Goal: Information Seeking & Learning: Learn about a topic

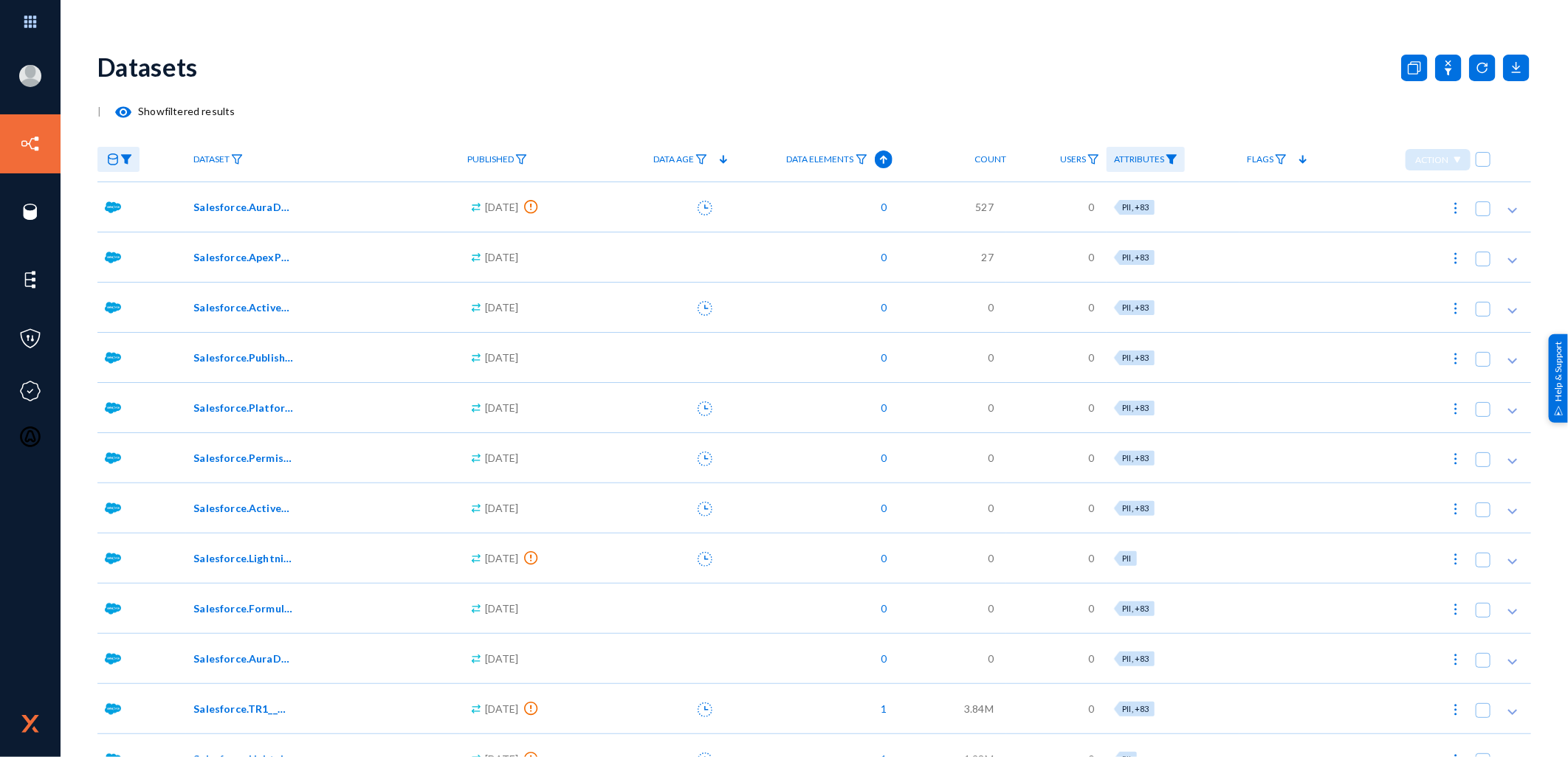
click at [124, 109] on mat-icon "visibility" at bounding box center [123, 112] width 18 height 18
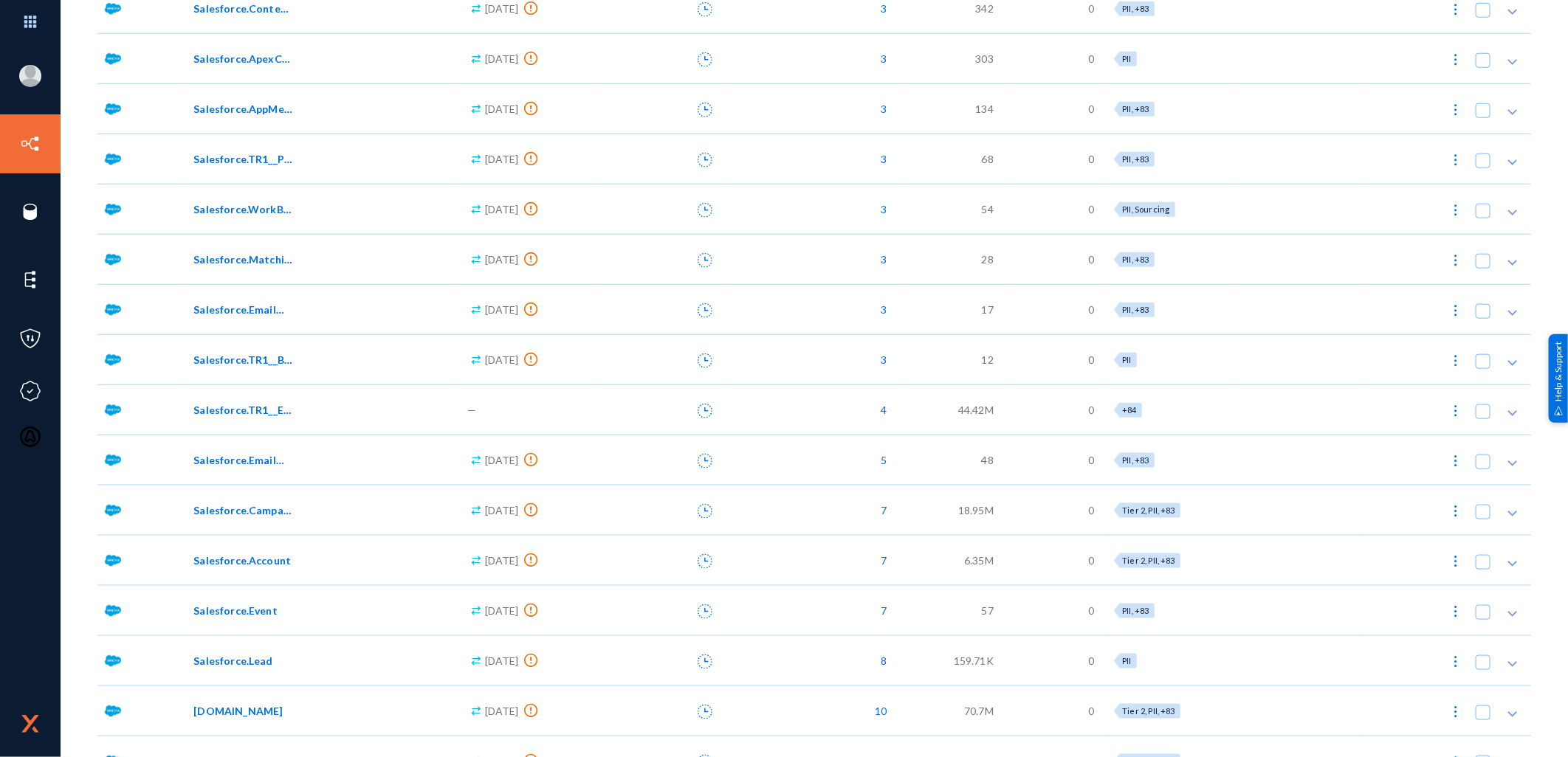
scroll to position [4429, 0]
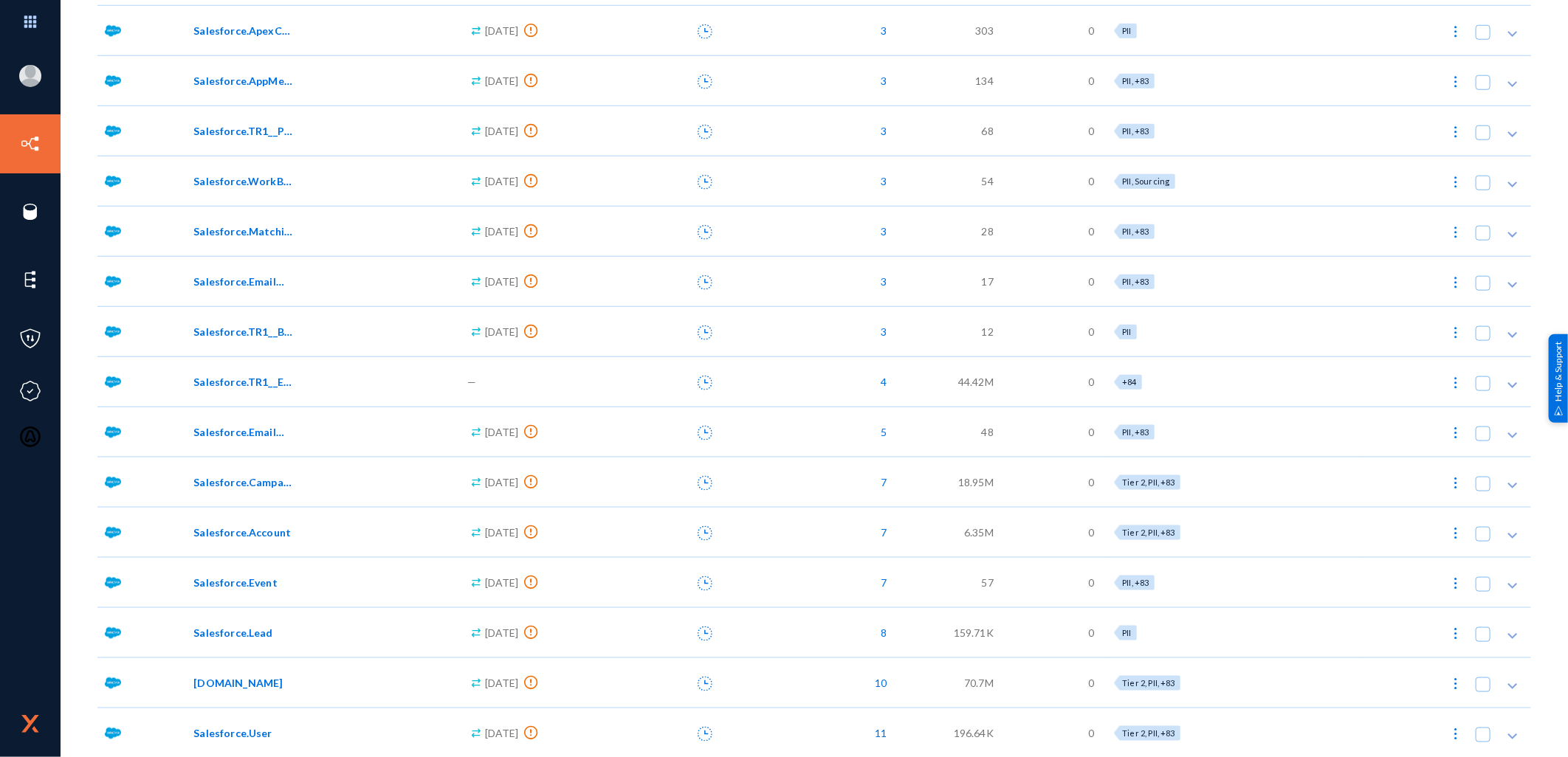
click at [253, 328] on span "Salesforce.TR1__BHTK_Portal_Configuration__mdt" at bounding box center [244, 332] width 99 height 16
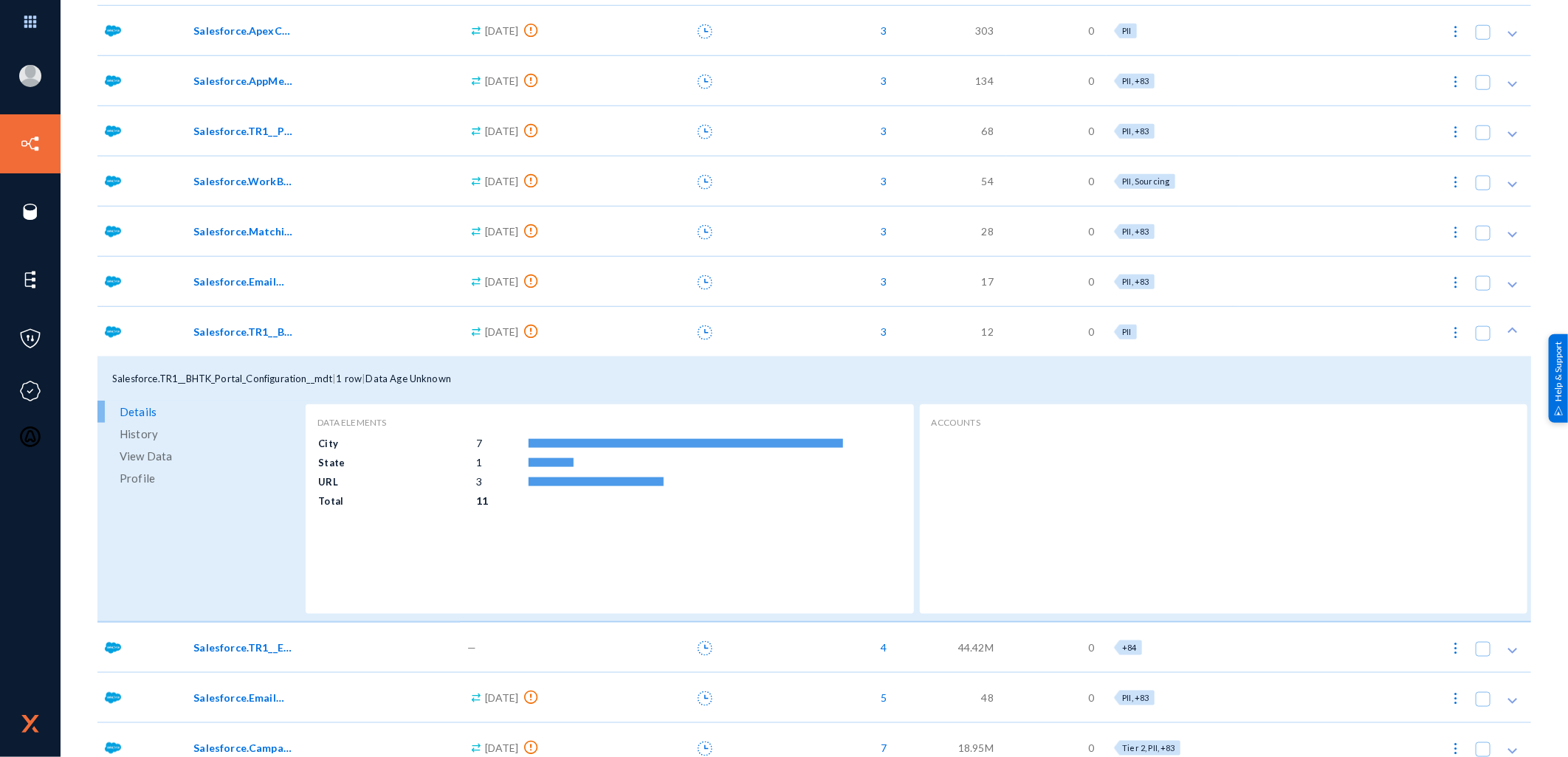
click at [144, 448] on span "View Data" at bounding box center [146, 456] width 53 height 22
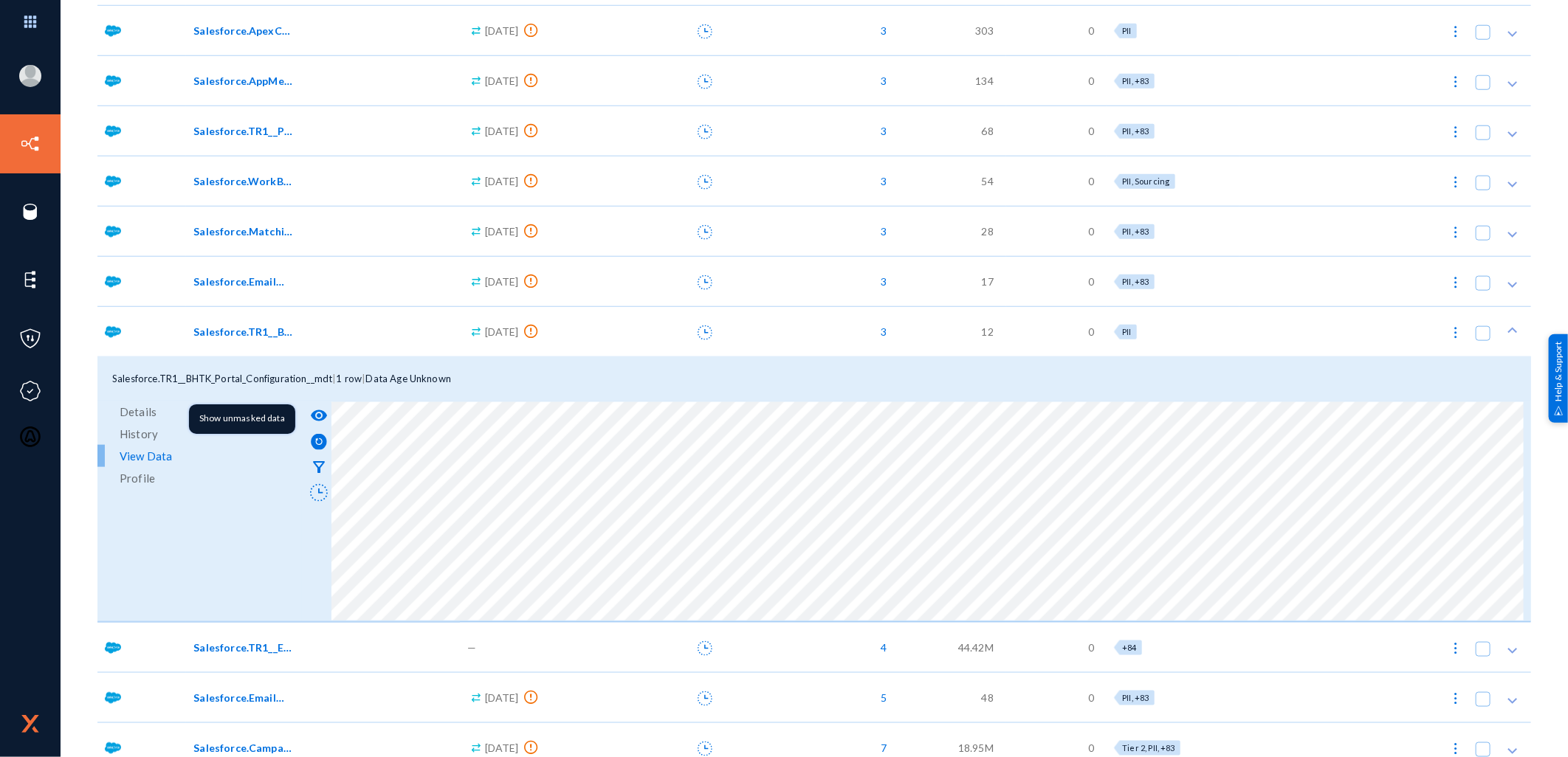
click at [319, 410] on mat-icon "visibility" at bounding box center [319, 416] width 18 height 18
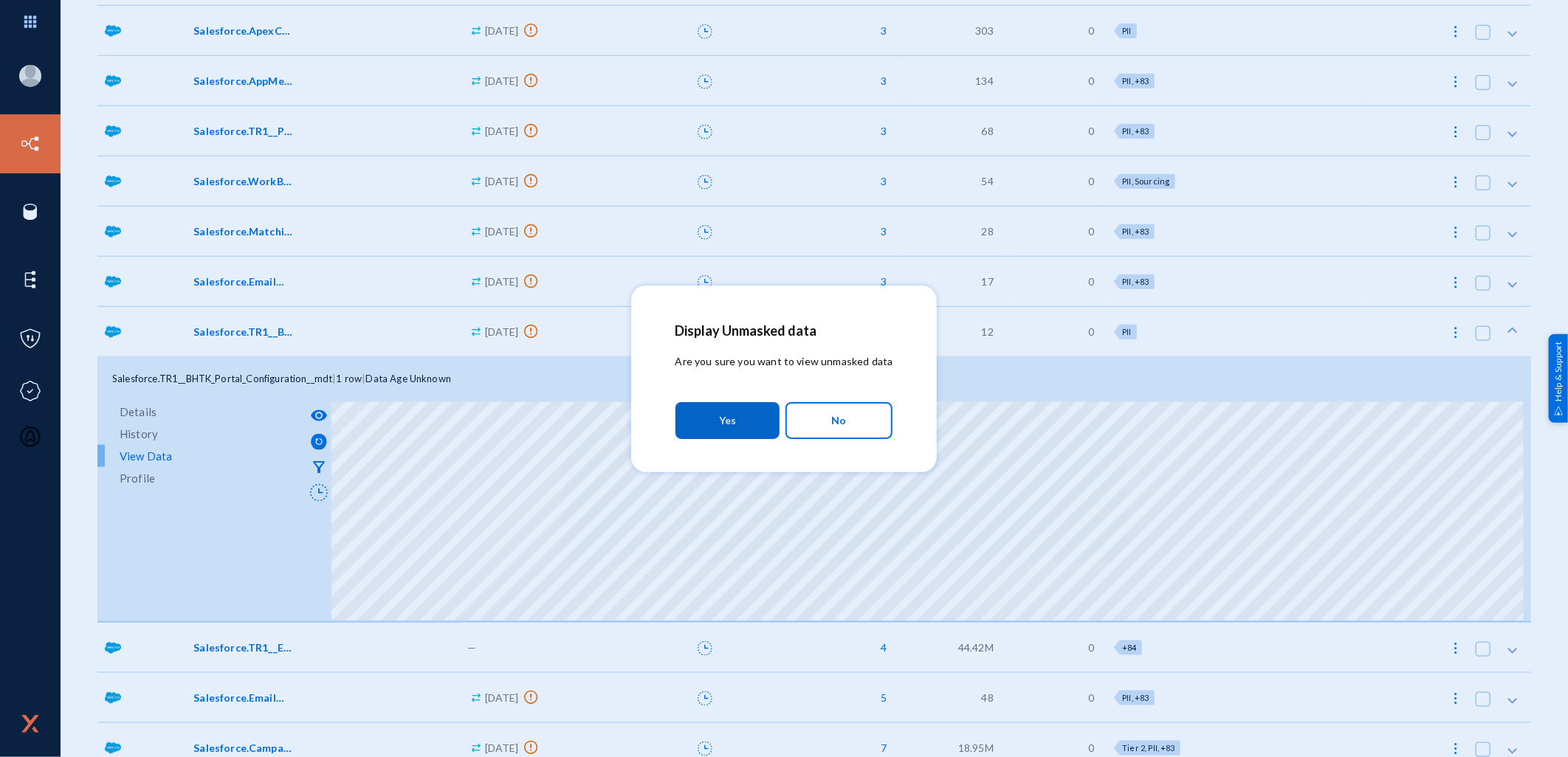
click at [710, 425] on button "Yes" at bounding box center [727, 421] width 104 height 37
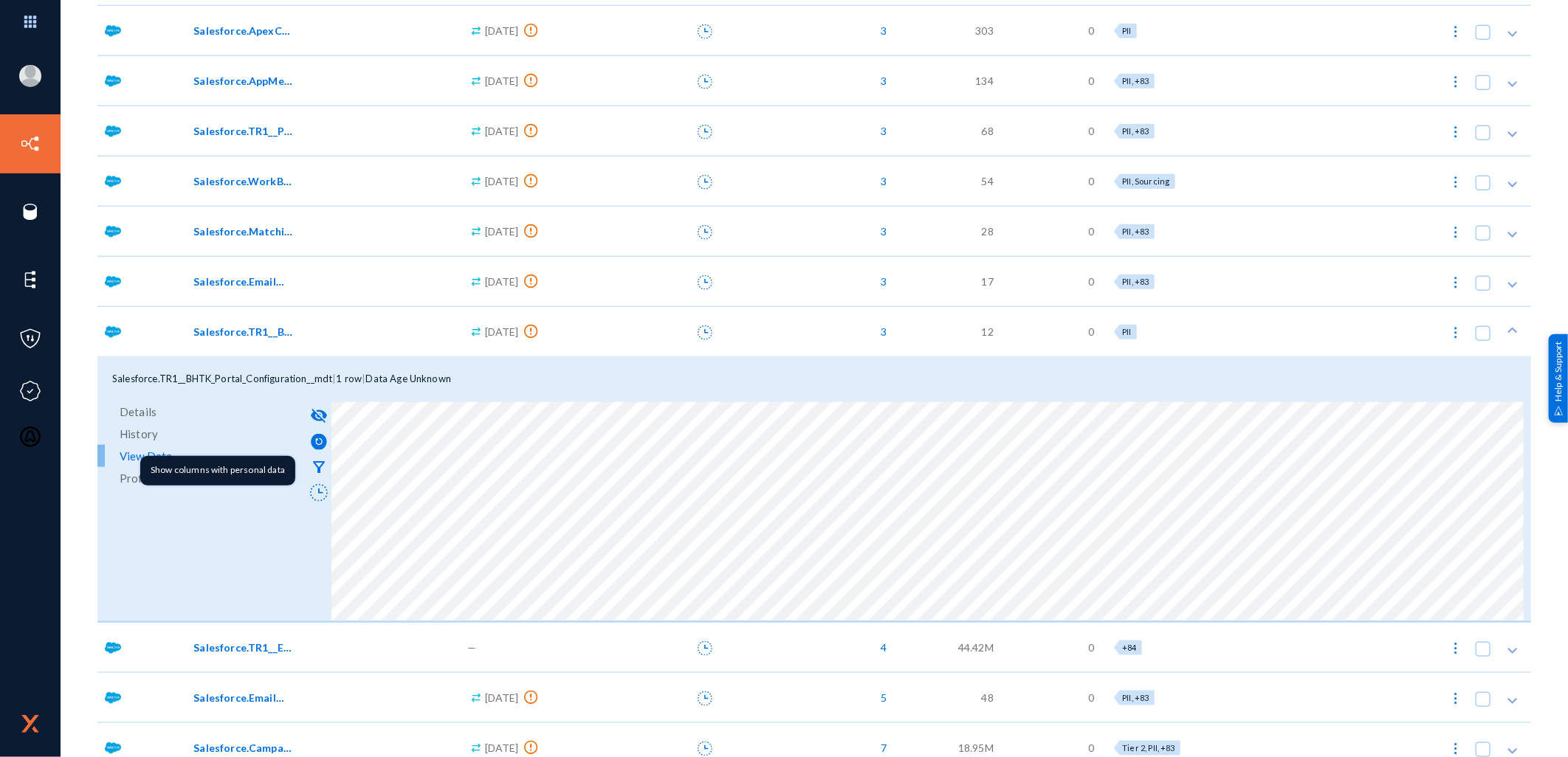
click at [321, 464] on mat-icon "filter_alt" at bounding box center [319, 468] width 18 height 18
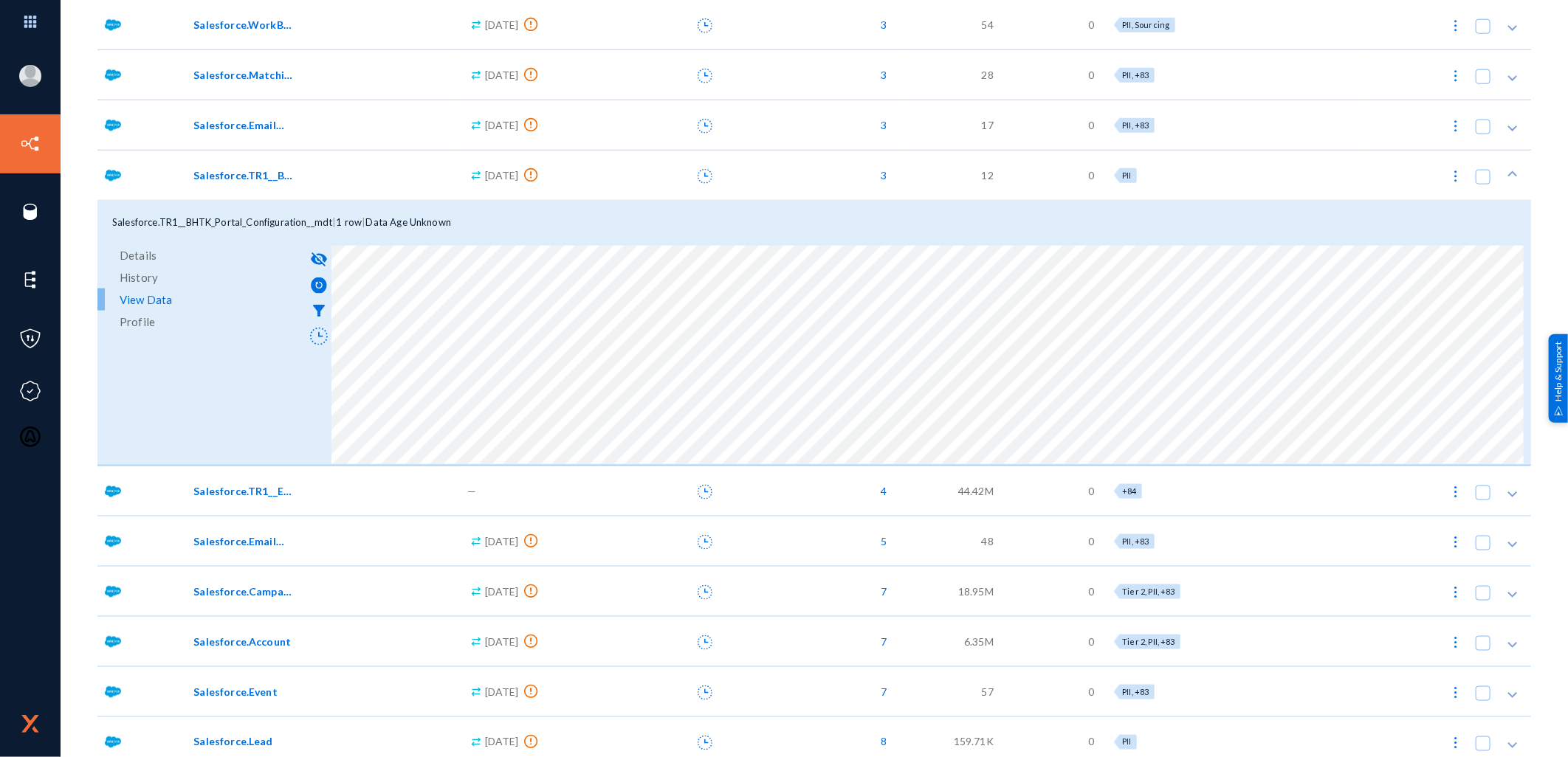
scroll to position [4594, 0]
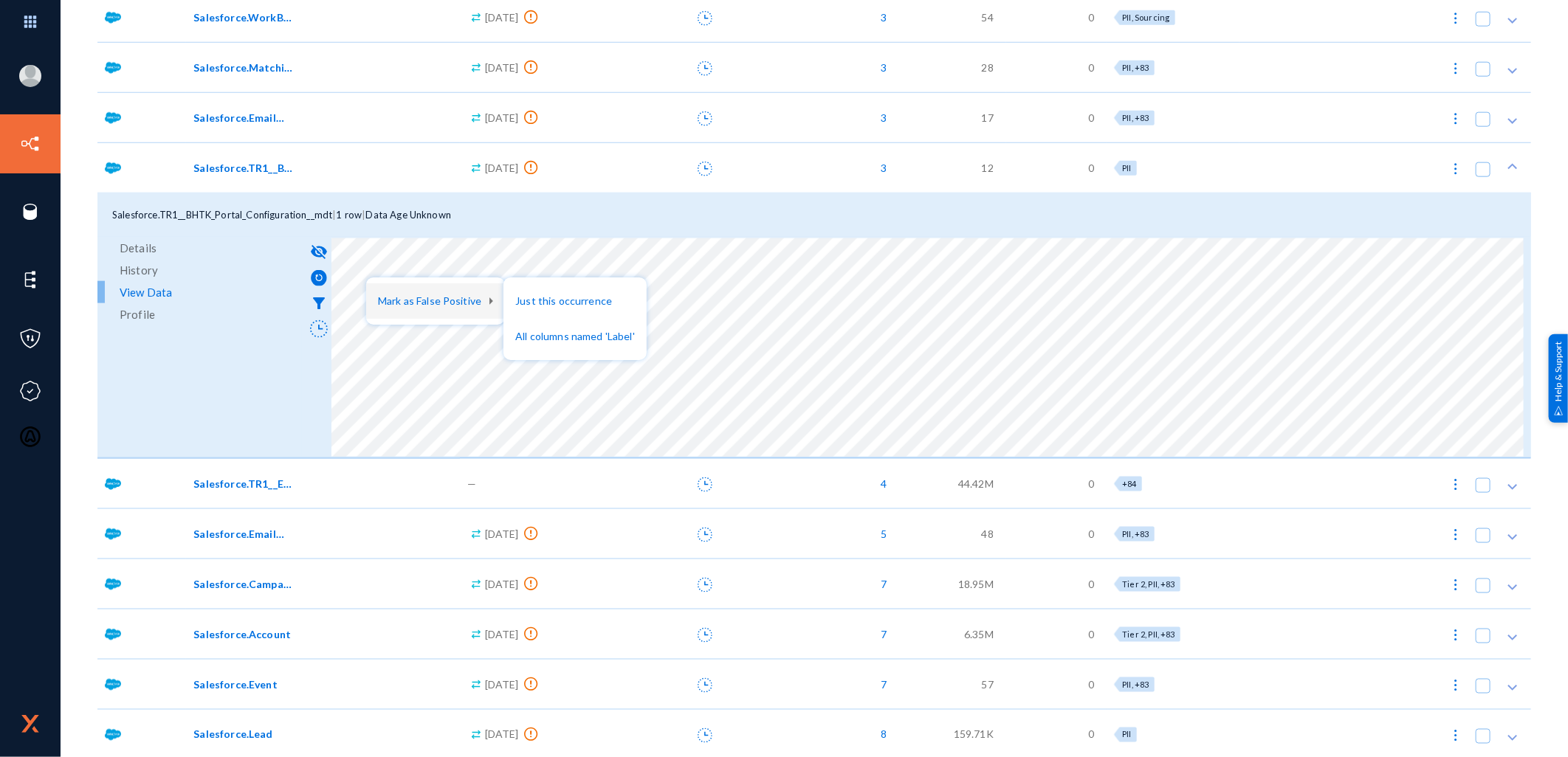
click at [440, 248] on div at bounding box center [784, 378] width 1568 height 757
click at [571, 337] on button "All columns named 'Label'" at bounding box center [575, 336] width 143 height 35
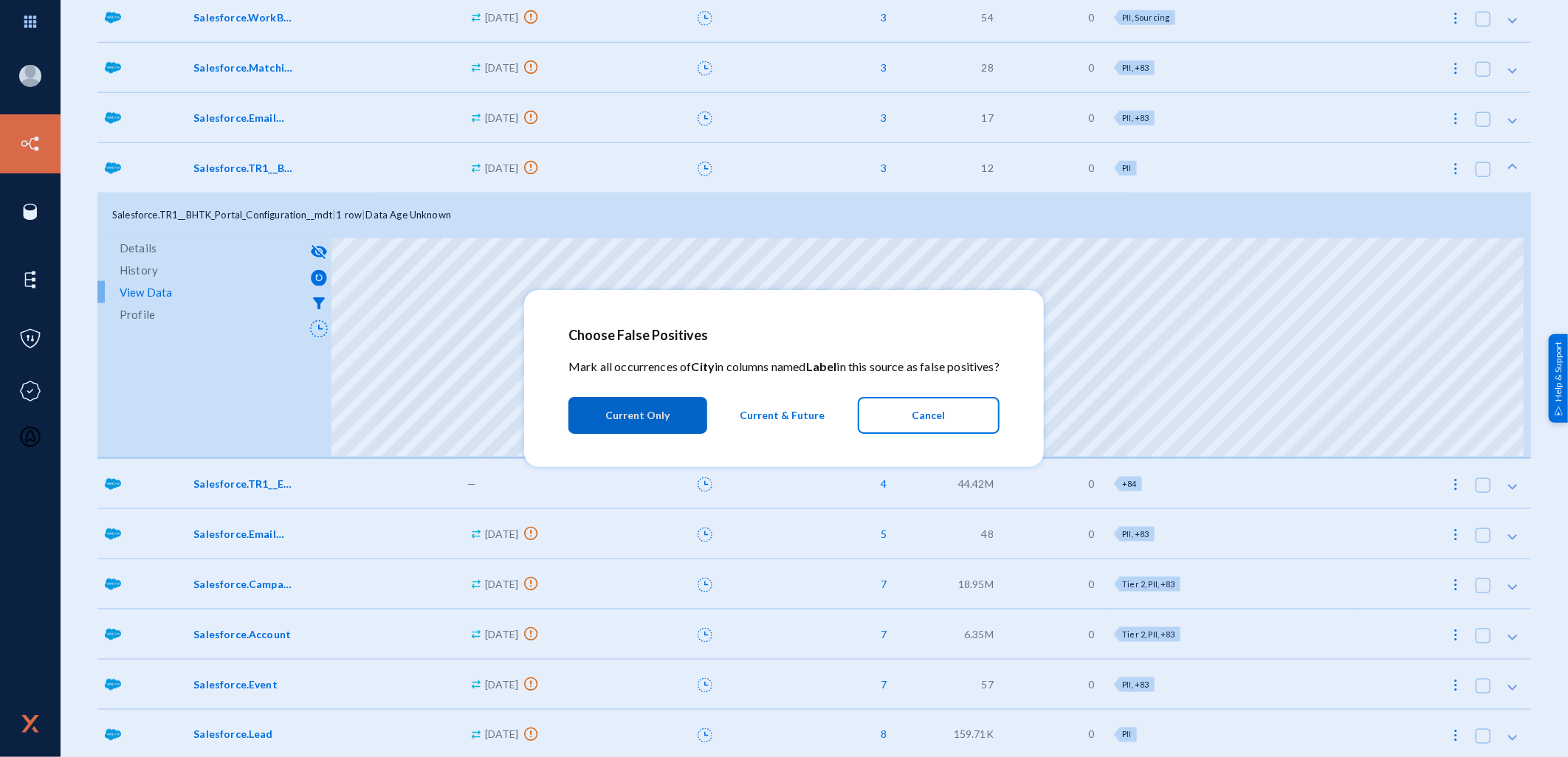
click at [791, 416] on span "Current & Future" at bounding box center [782, 415] width 85 height 26
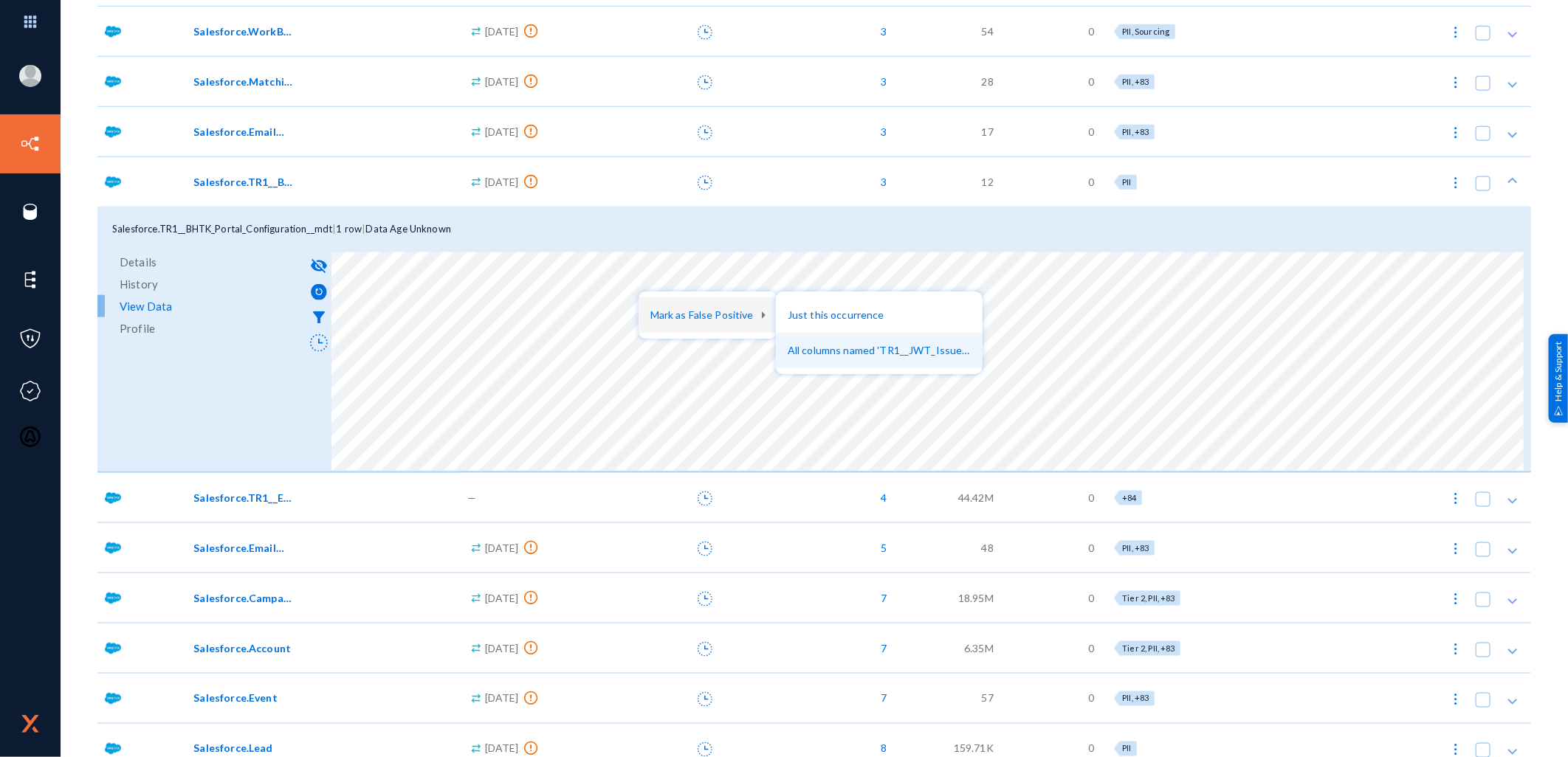
click at [799, 340] on button "All columns named 'TR1__JWT_Issuer__c'" at bounding box center [879, 351] width 207 height 35
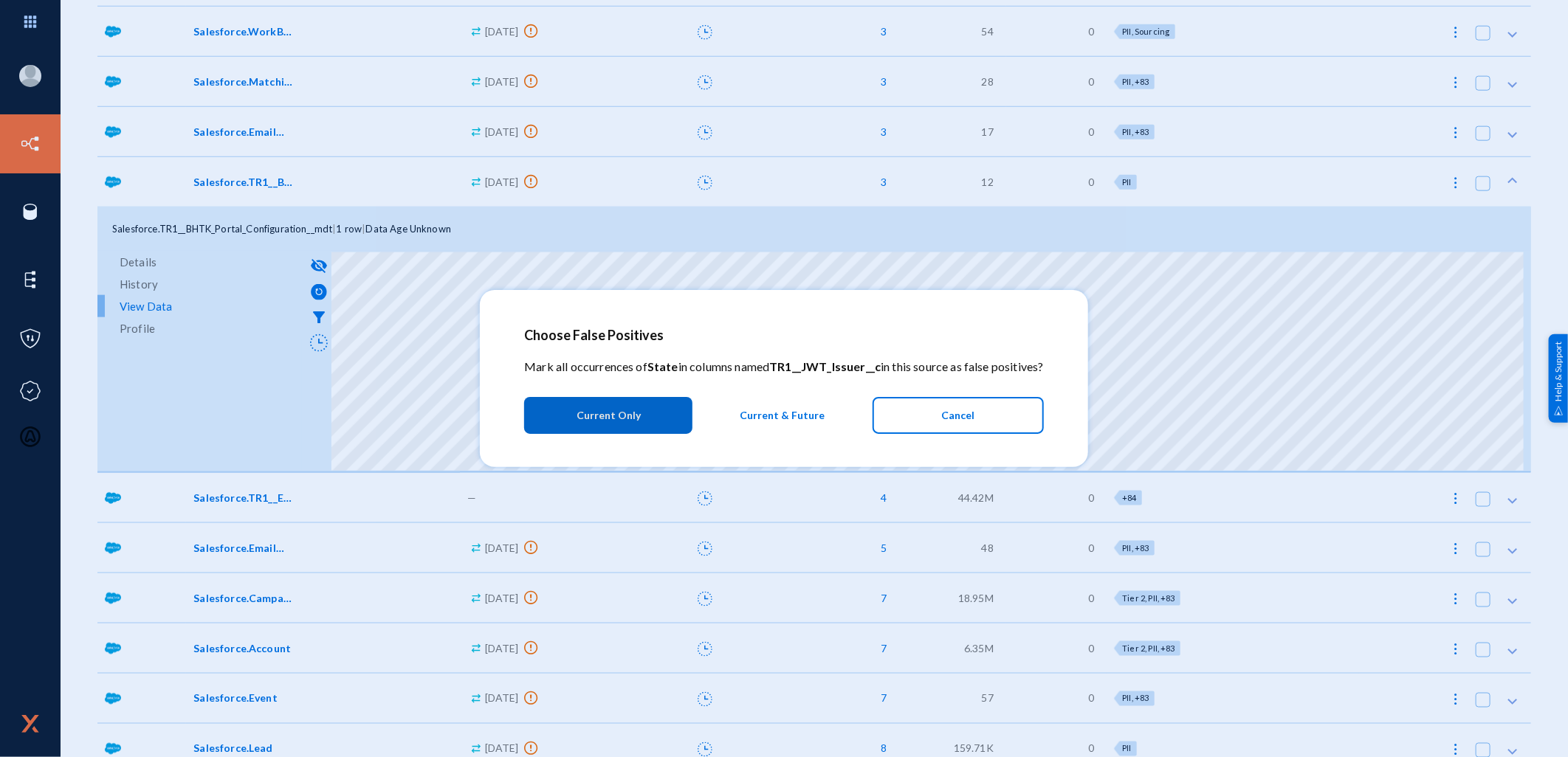
click at [811, 411] on span "Current & Future" at bounding box center [782, 415] width 85 height 26
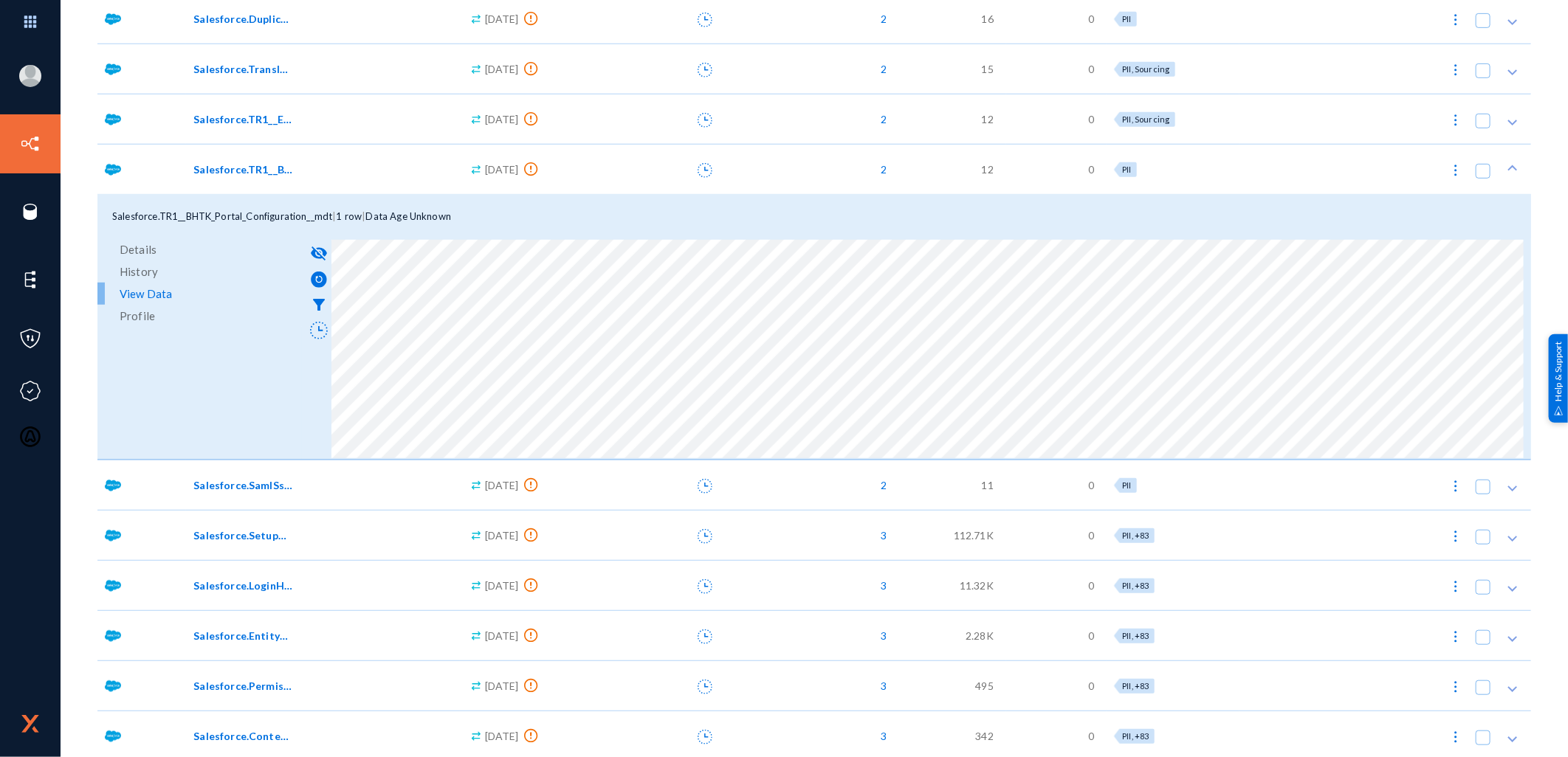
scroll to position [3888, 0]
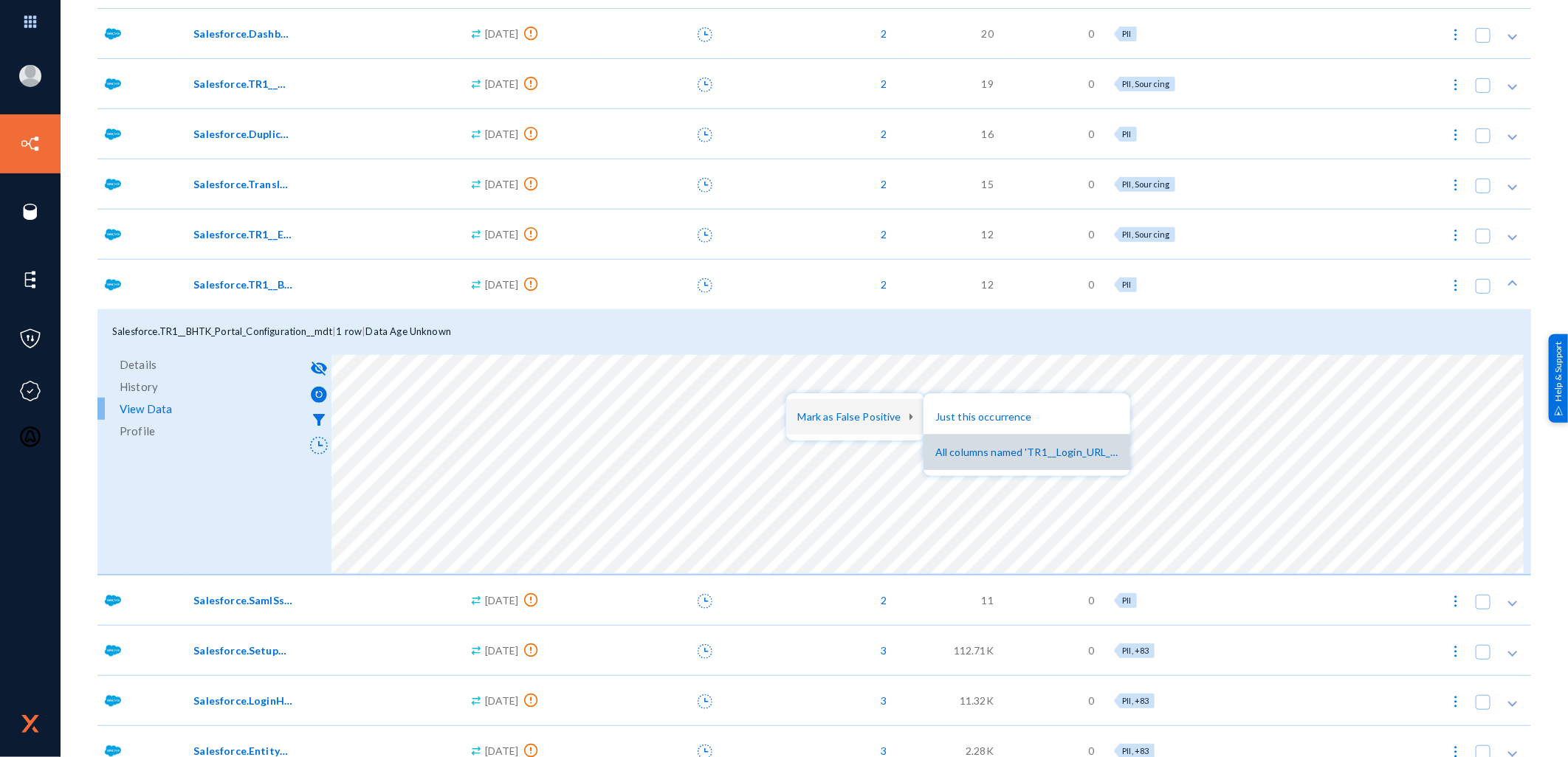
click at [1029, 451] on button "All columns named 'TR1__Login_URL__c'" at bounding box center [1027, 452] width 207 height 35
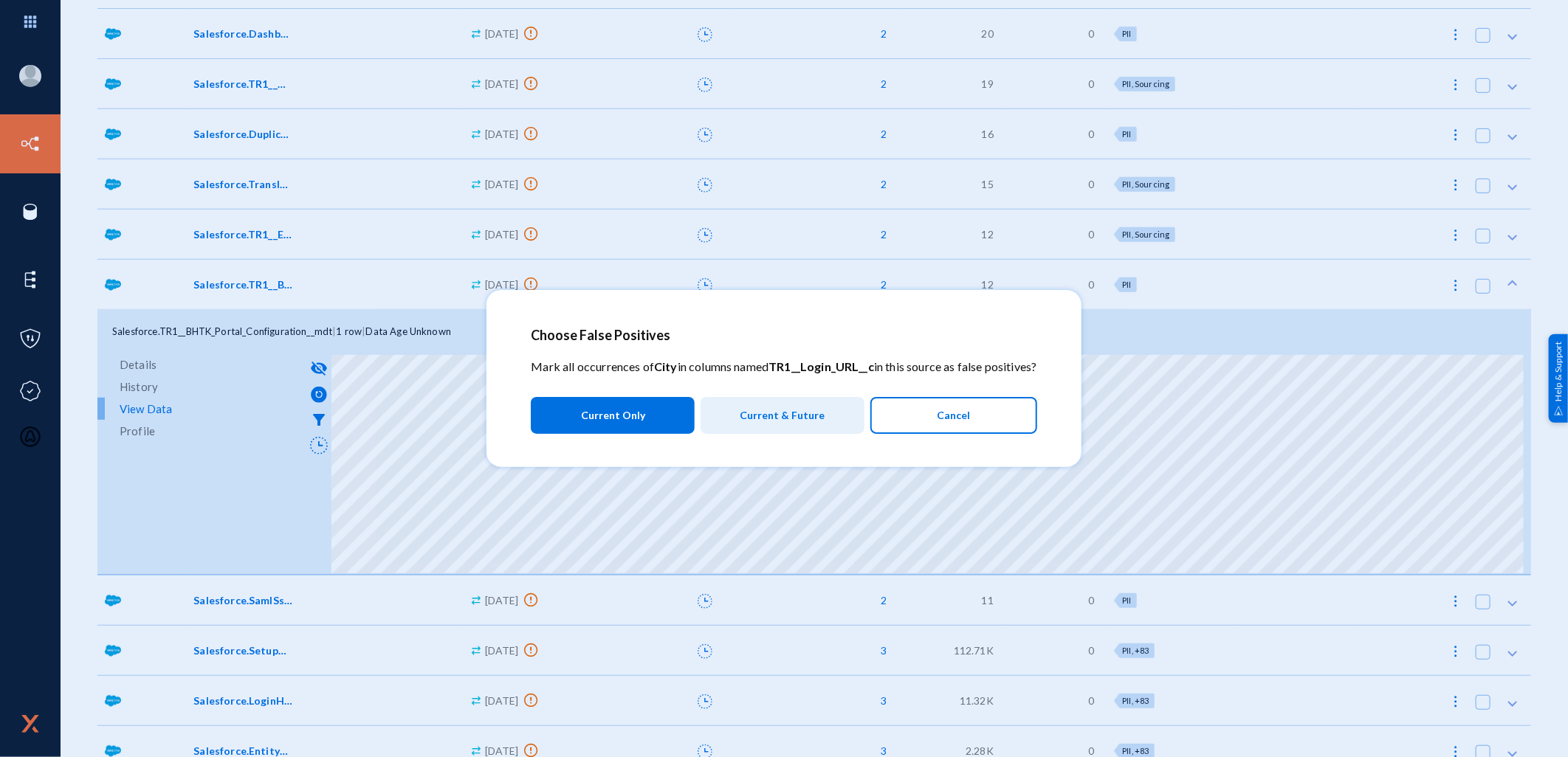
click at [803, 416] on span "Current & Future" at bounding box center [782, 415] width 85 height 26
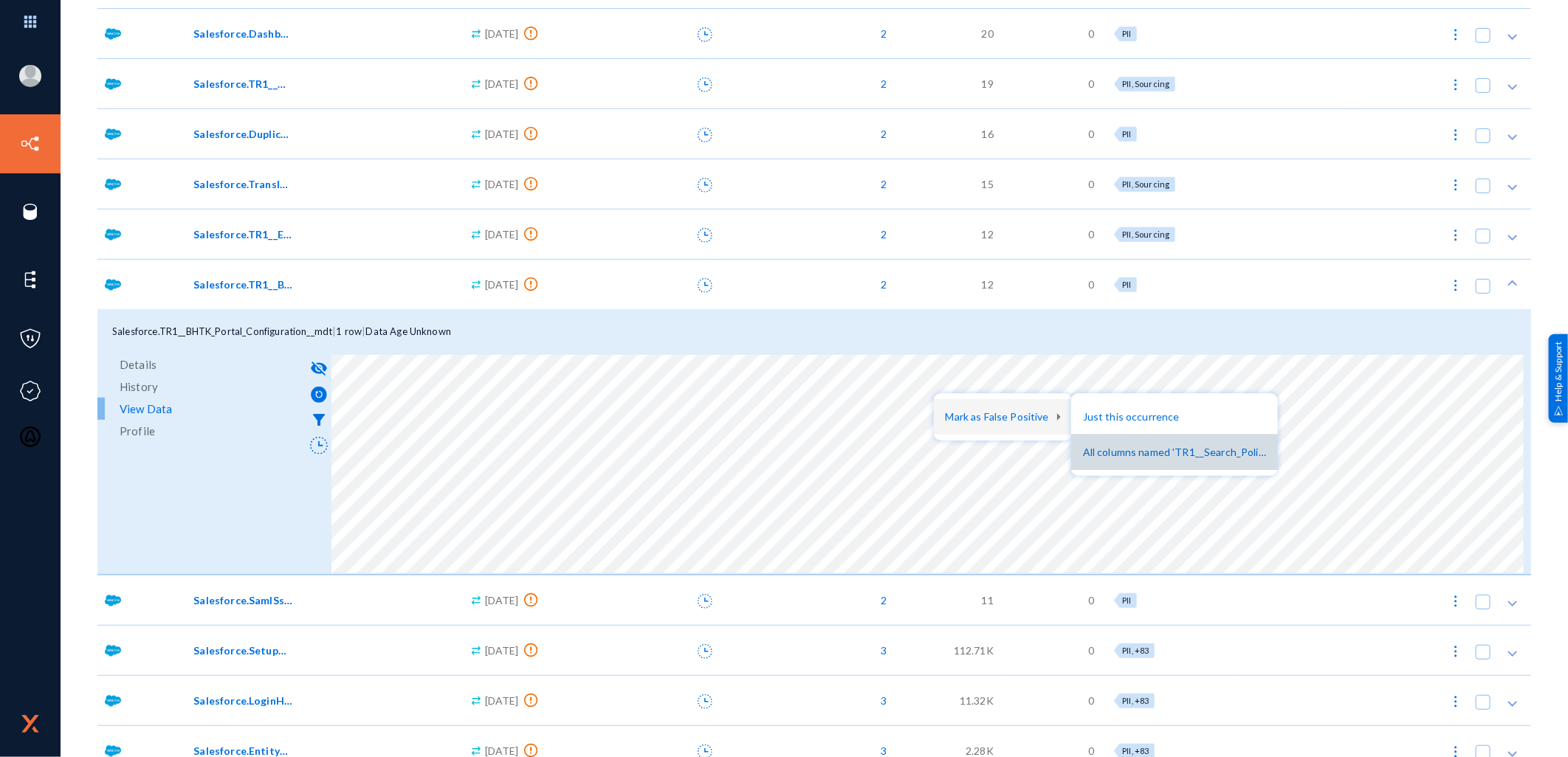
click at [1131, 451] on button "All columns named 'TR1__Search_Policy_URL__c'" at bounding box center [1174, 452] width 207 height 35
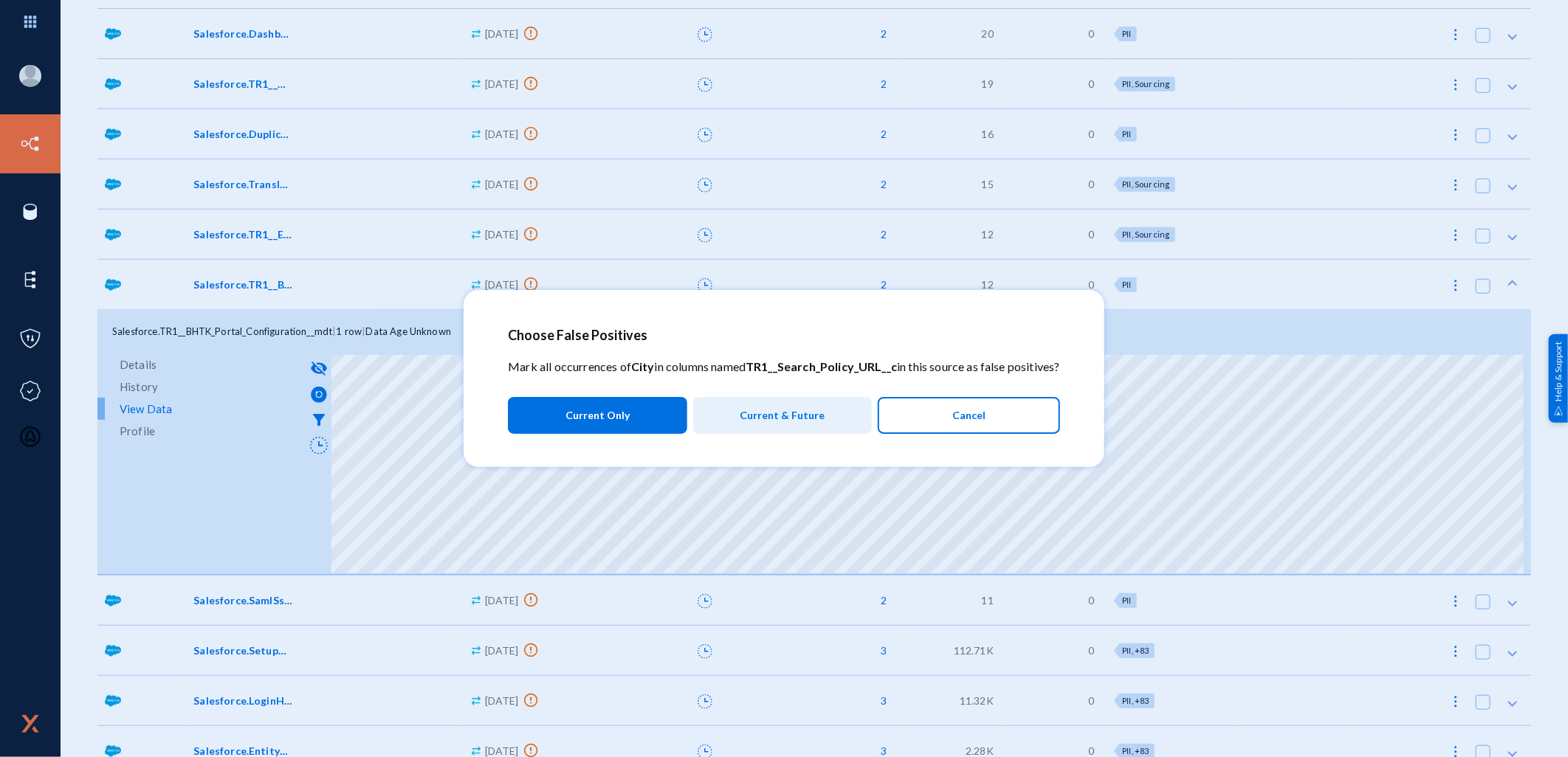
click at [825, 417] on button "Current & Future" at bounding box center [783, 416] width 178 height 37
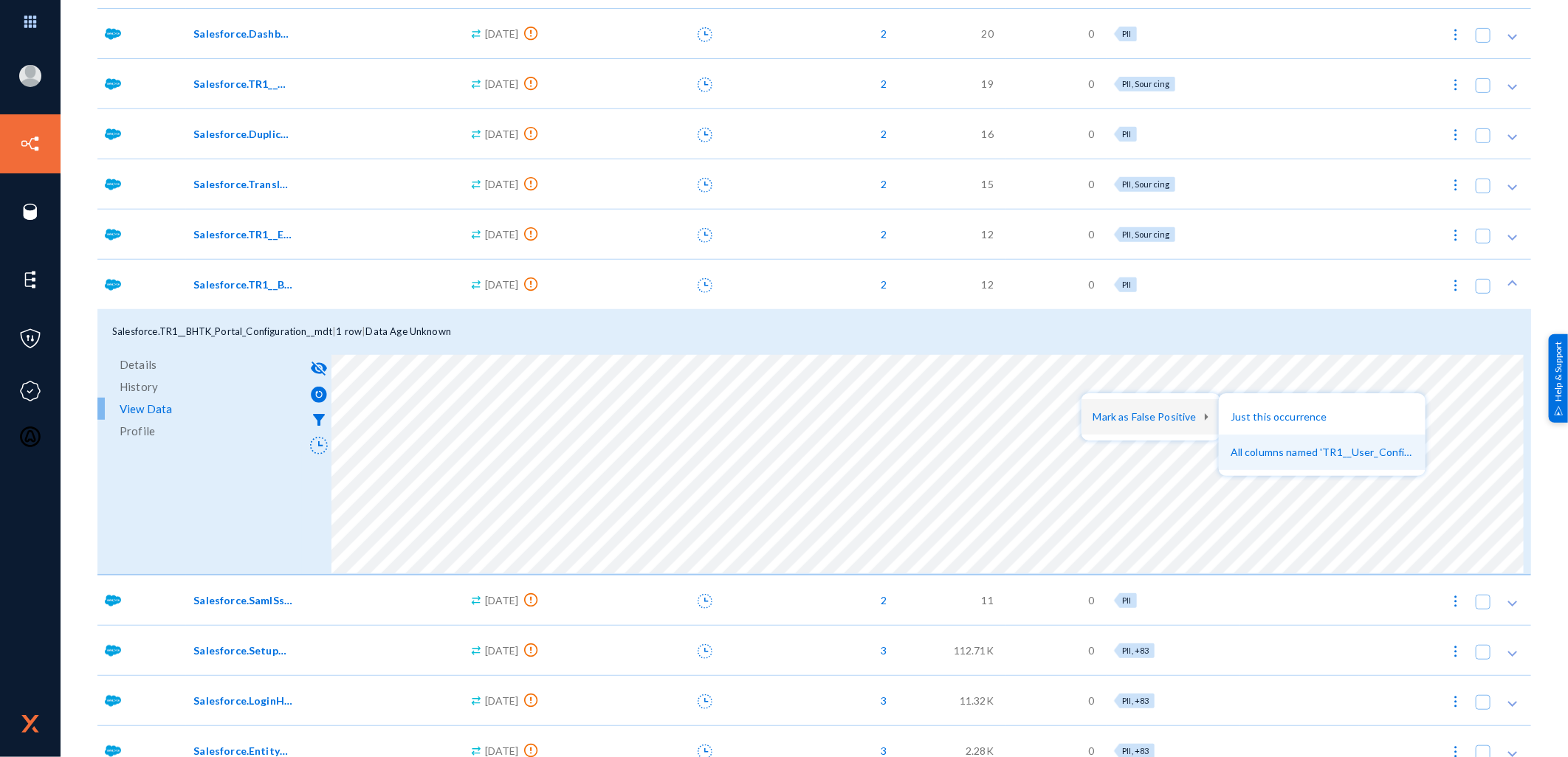
click at [1325, 455] on button "All columns named 'TR1__User_Config_URL__c'" at bounding box center [1322, 452] width 207 height 35
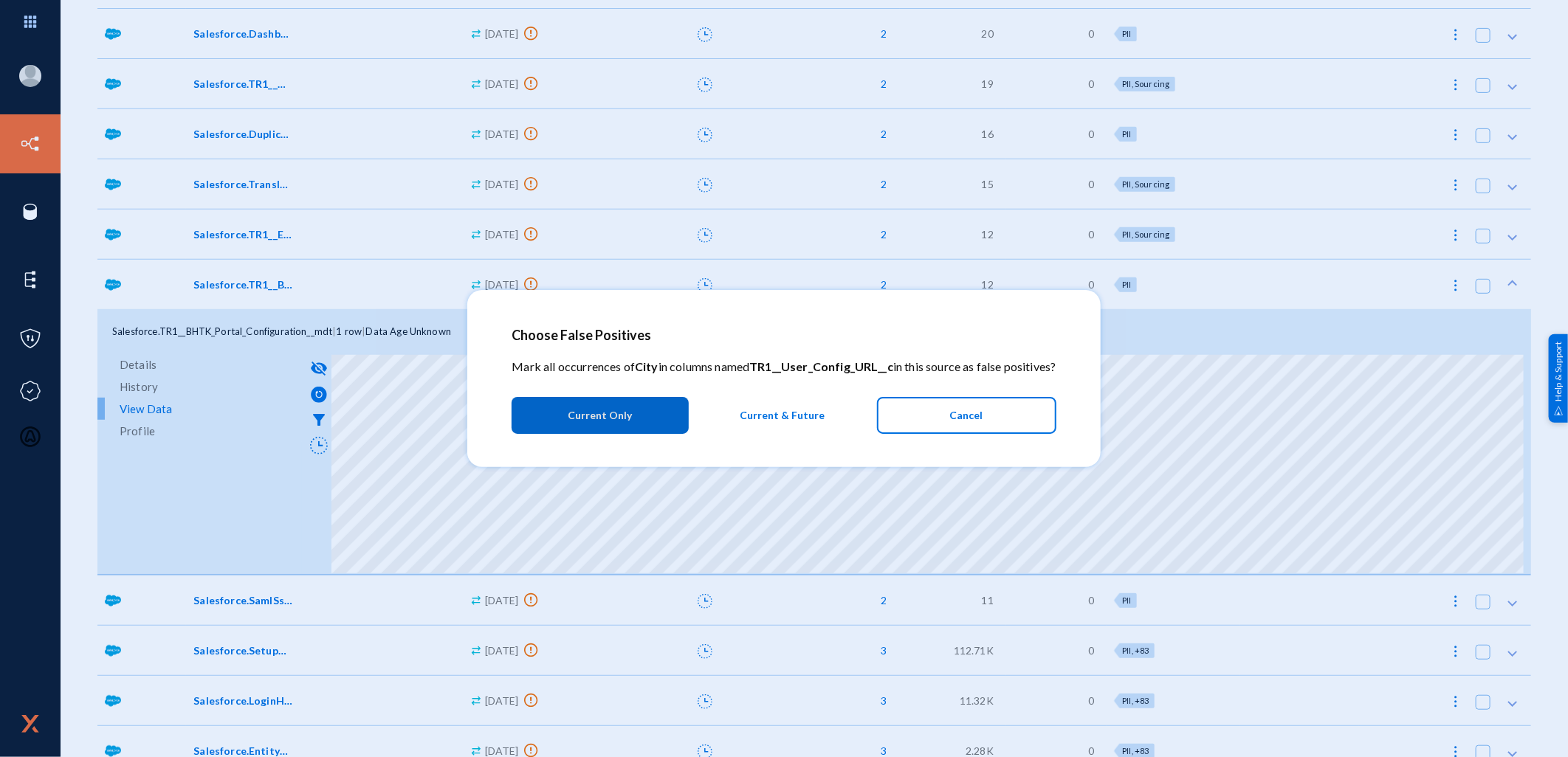
click at [786, 414] on span "Current & Future" at bounding box center [783, 415] width 85 height 26
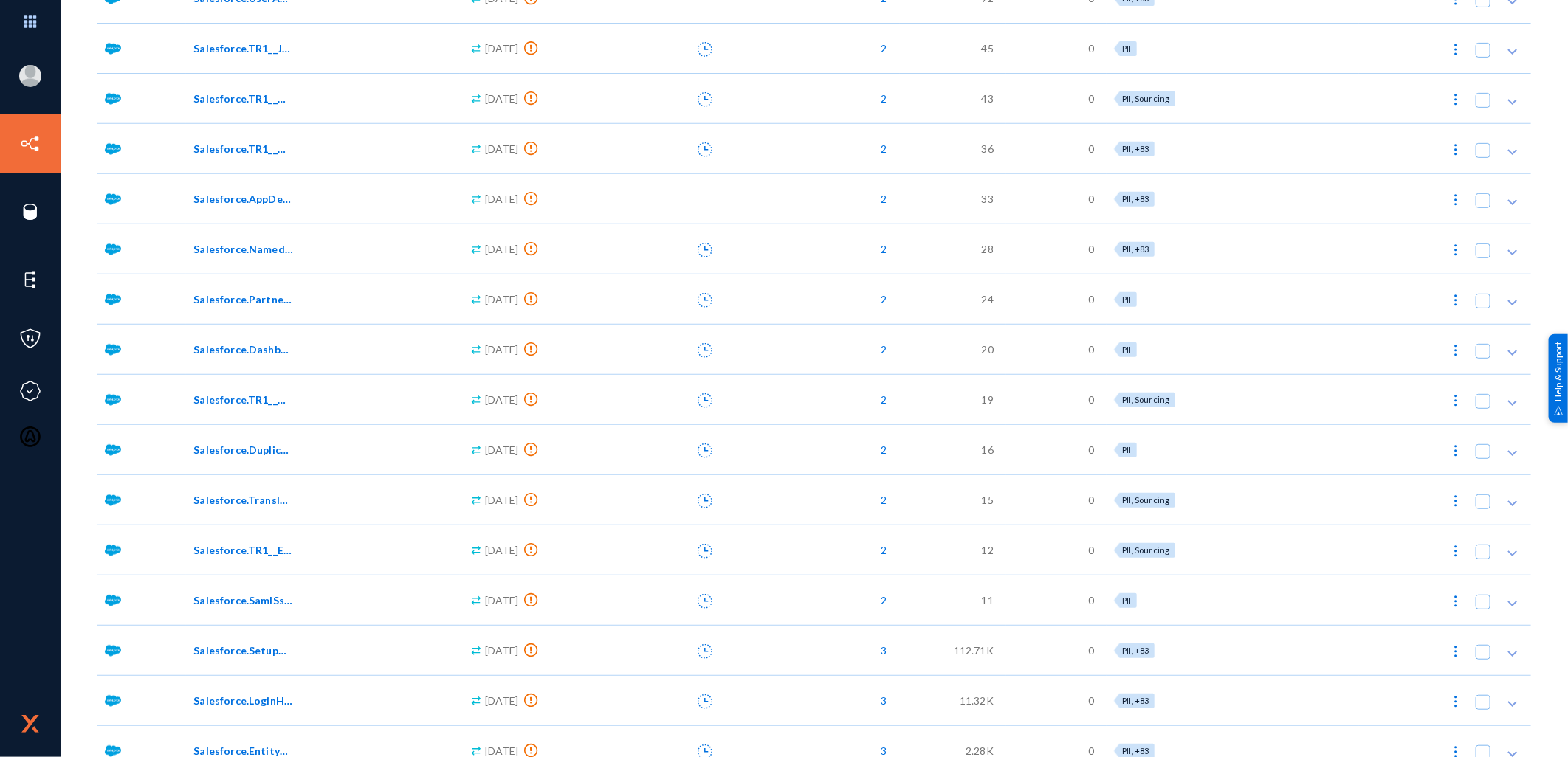
click at [1269, 41] on div at bounding box center [1299, 48] width 119 height 51
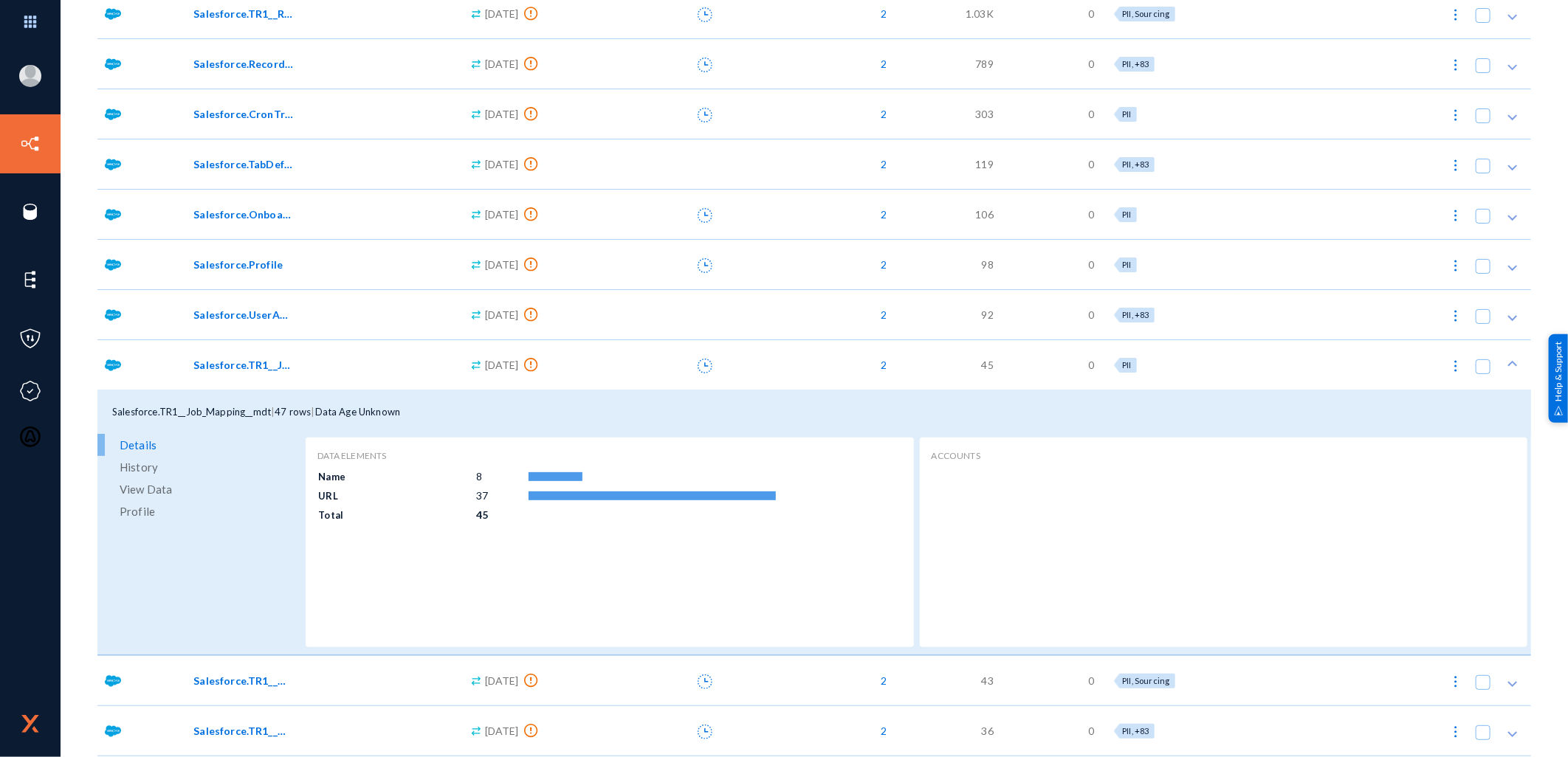
scroll to position [3744, 0]
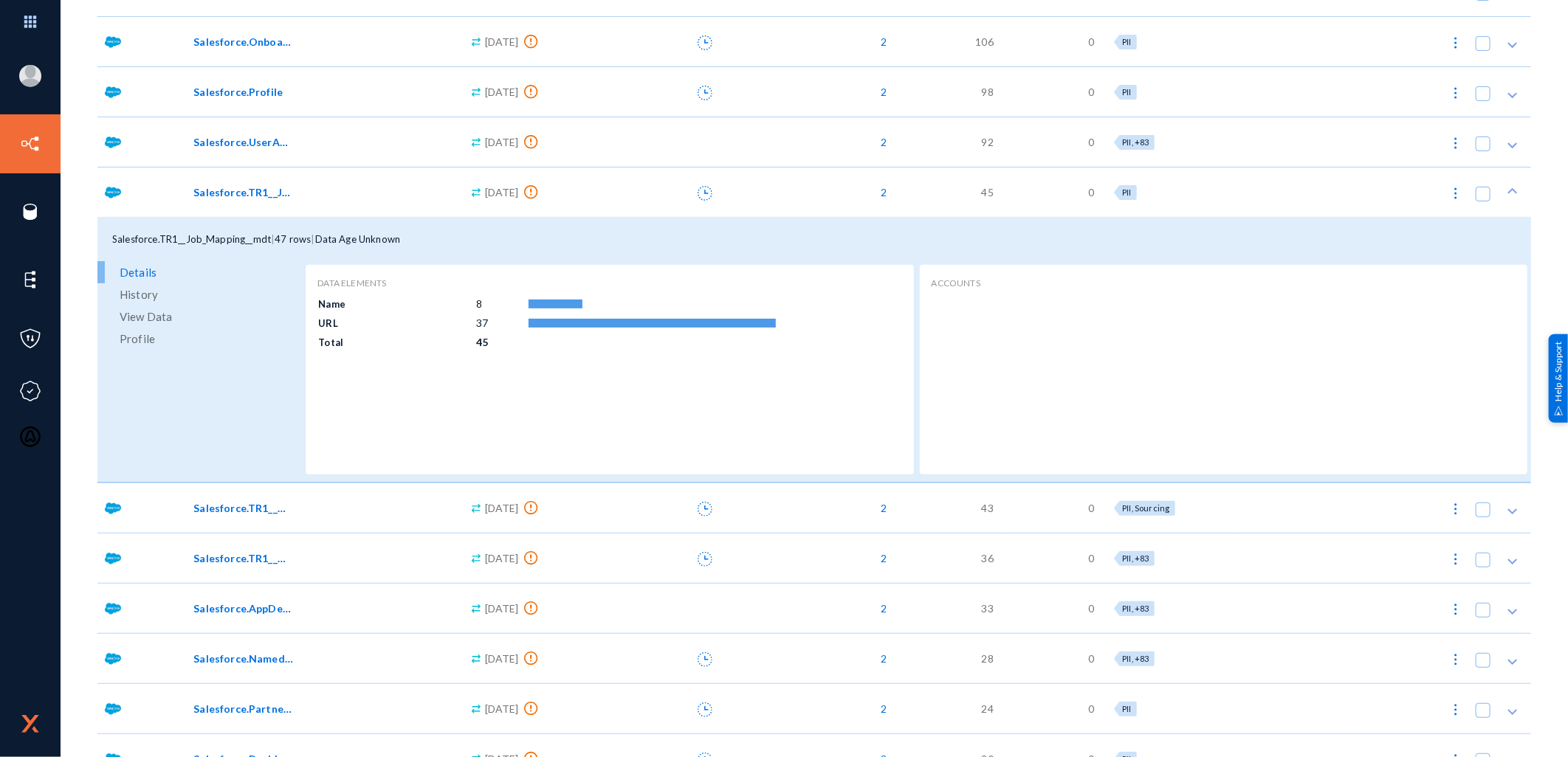
click at [271, 193] on span "Salesforce.TR1__Job_Mapping__mdt" at bounding box center [244, 192] width 99 height 16
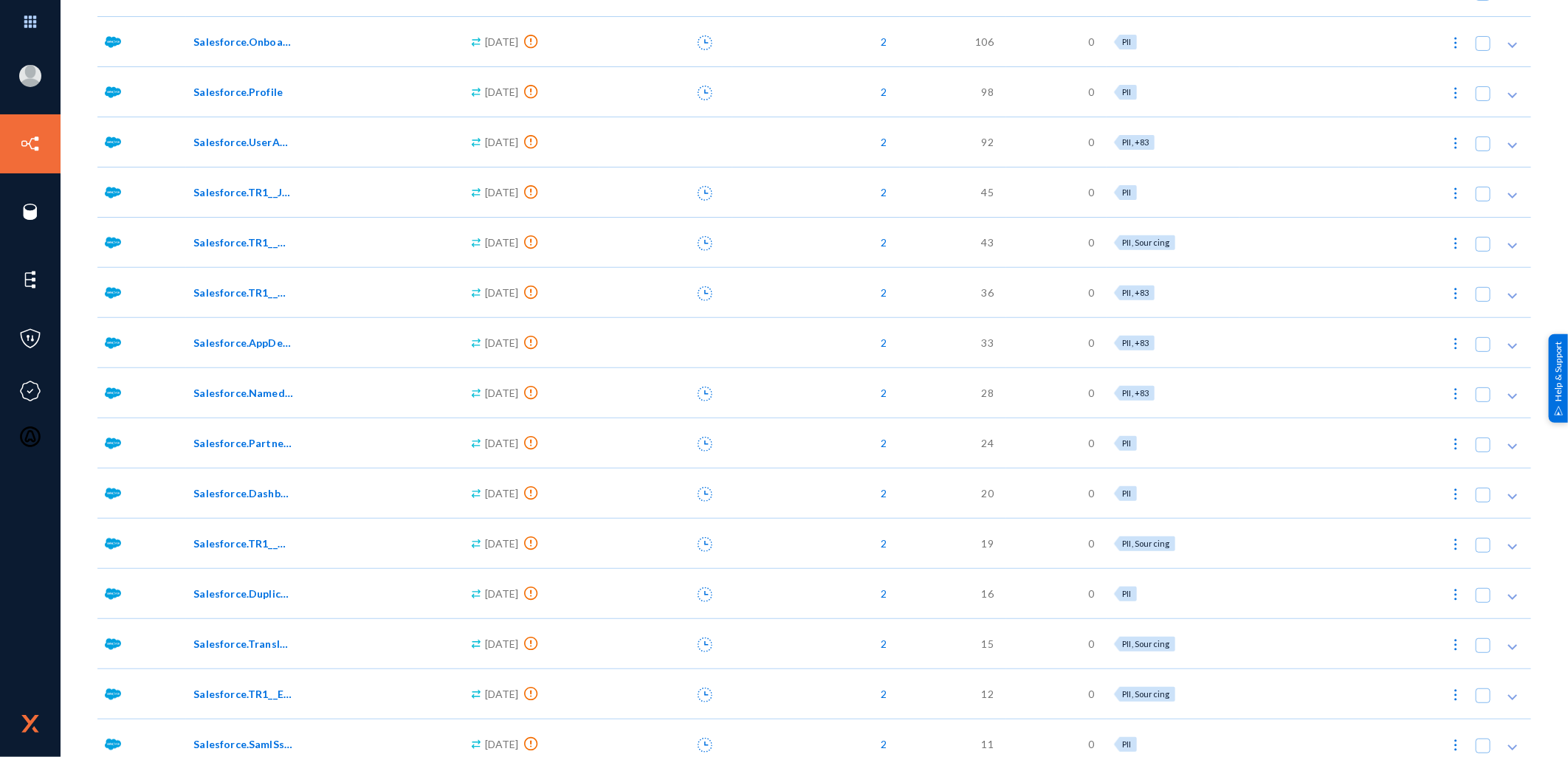
click at [271, 193] on span "Salesforce.TR1__Job_Mapping__mdt" at bounding box center [244, 192] width 99 height 16
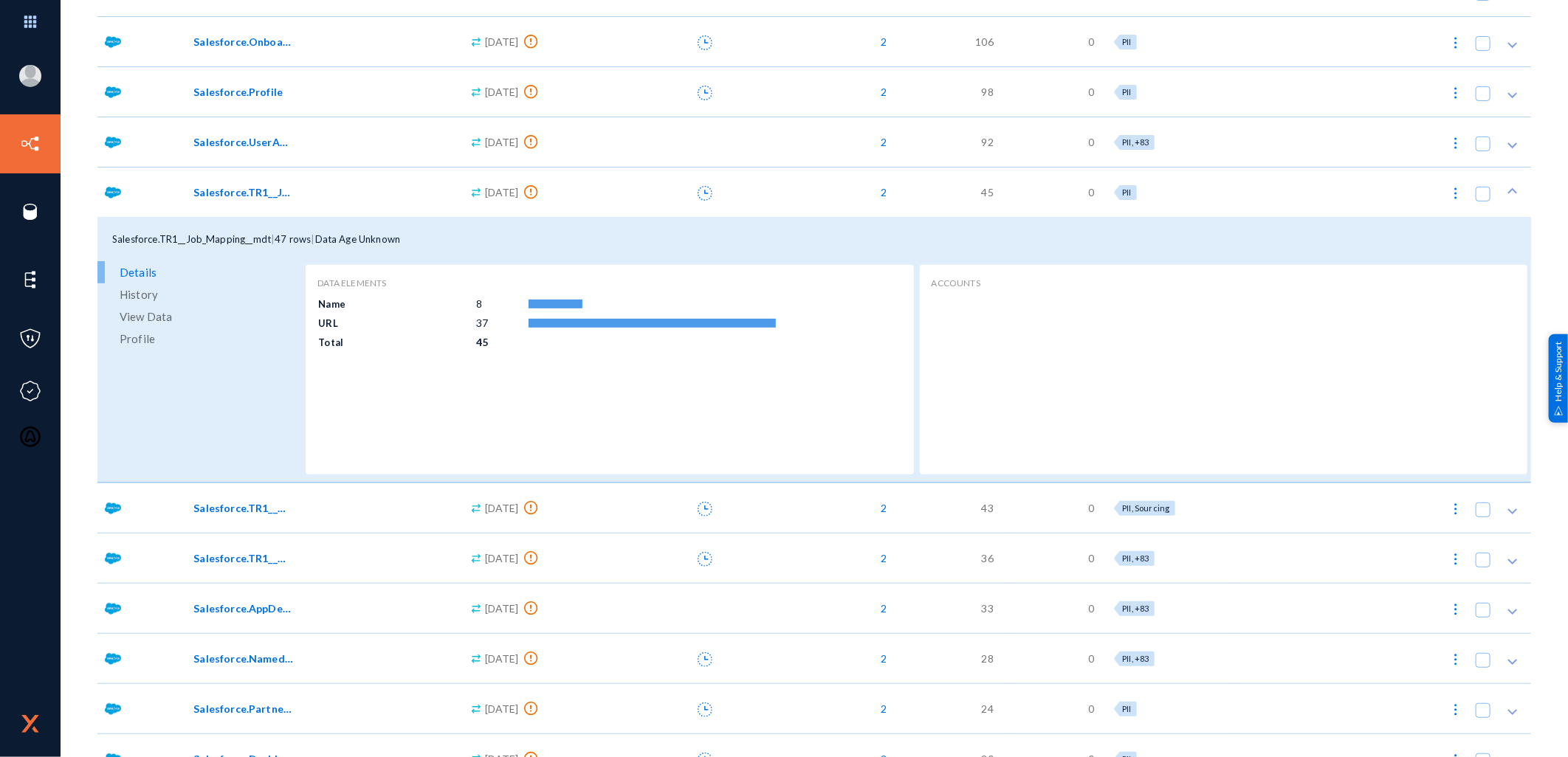
click at [271, 193] on span "Salesforce.TR1__Job_Mapping__mdt" at bounding box center [244, 192] width 99 height 16
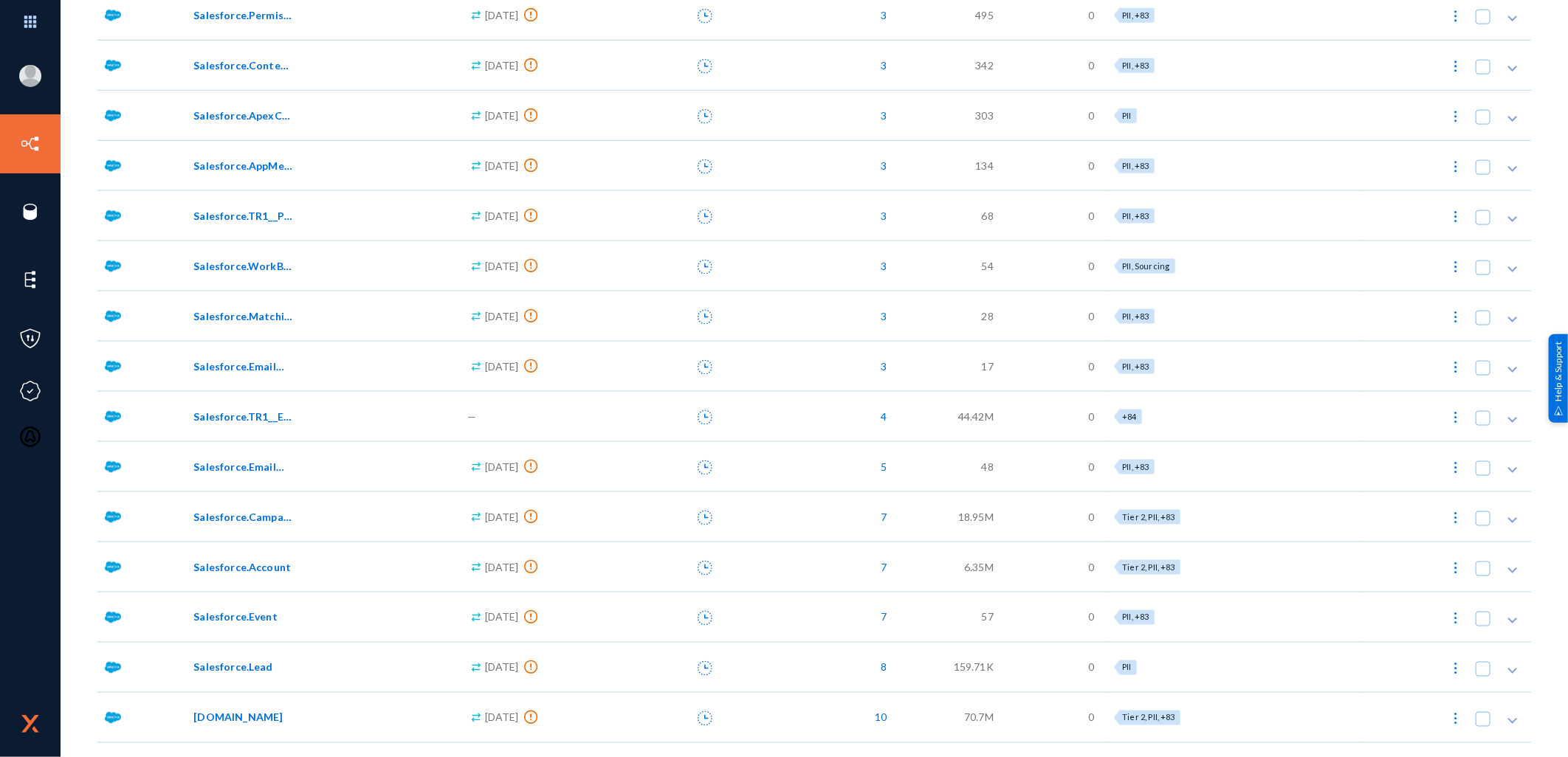
scroll to position [4709, 0]
